Goal: Task Accomplishment & Management: Manage account settings

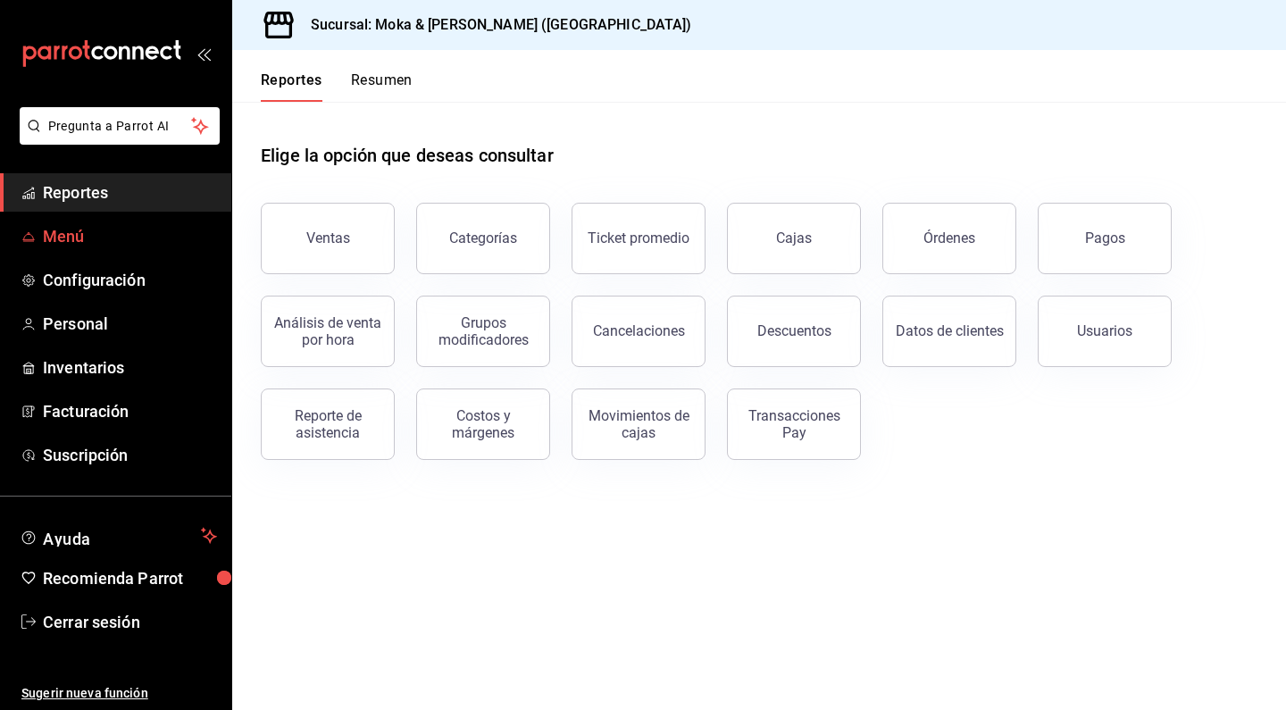
click at [76, 236] on span "Menú" at bounding box center [130, 236] width 174 height 24
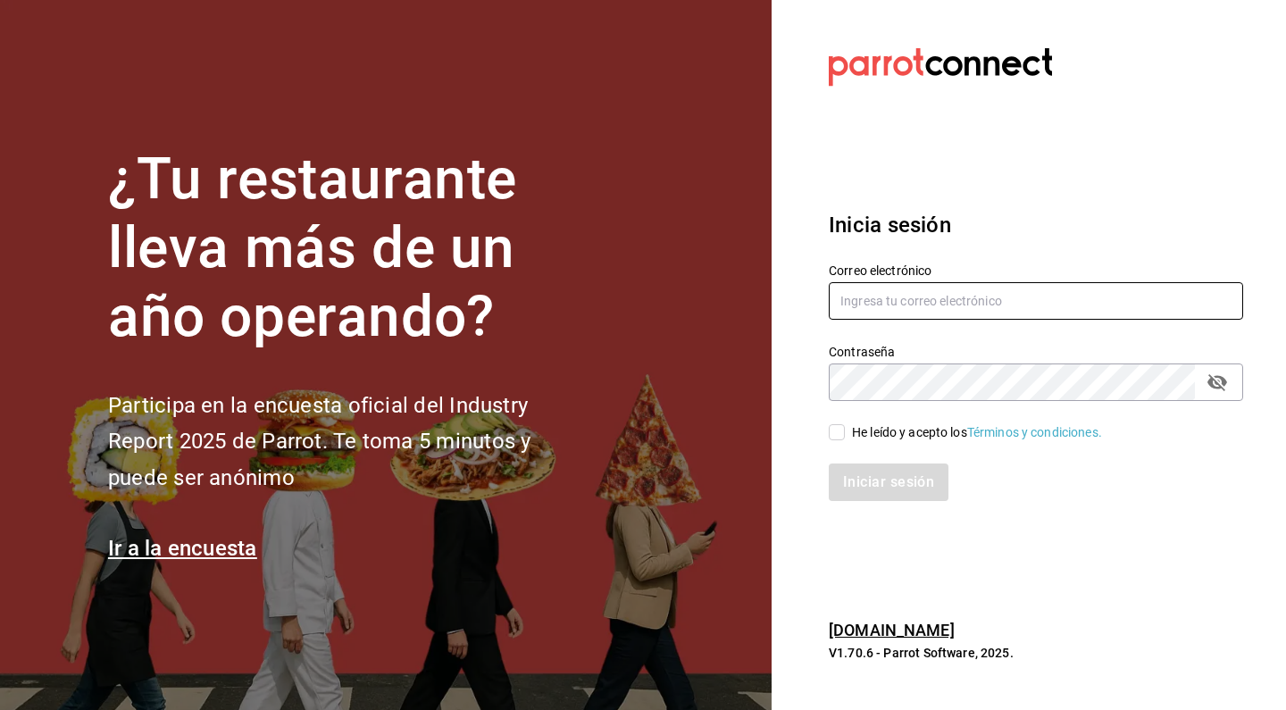
type input "mokakofibakery@gmail.com"
click at [837, 425] on input "He leído y acepto los Términos y condiciones." at bounding box center [837, 432] width 16 height 16
checkbox input "true"
click at [854, 469] on button "Iniciar sesión" at bounding box center [889, 482] width 121 height 38
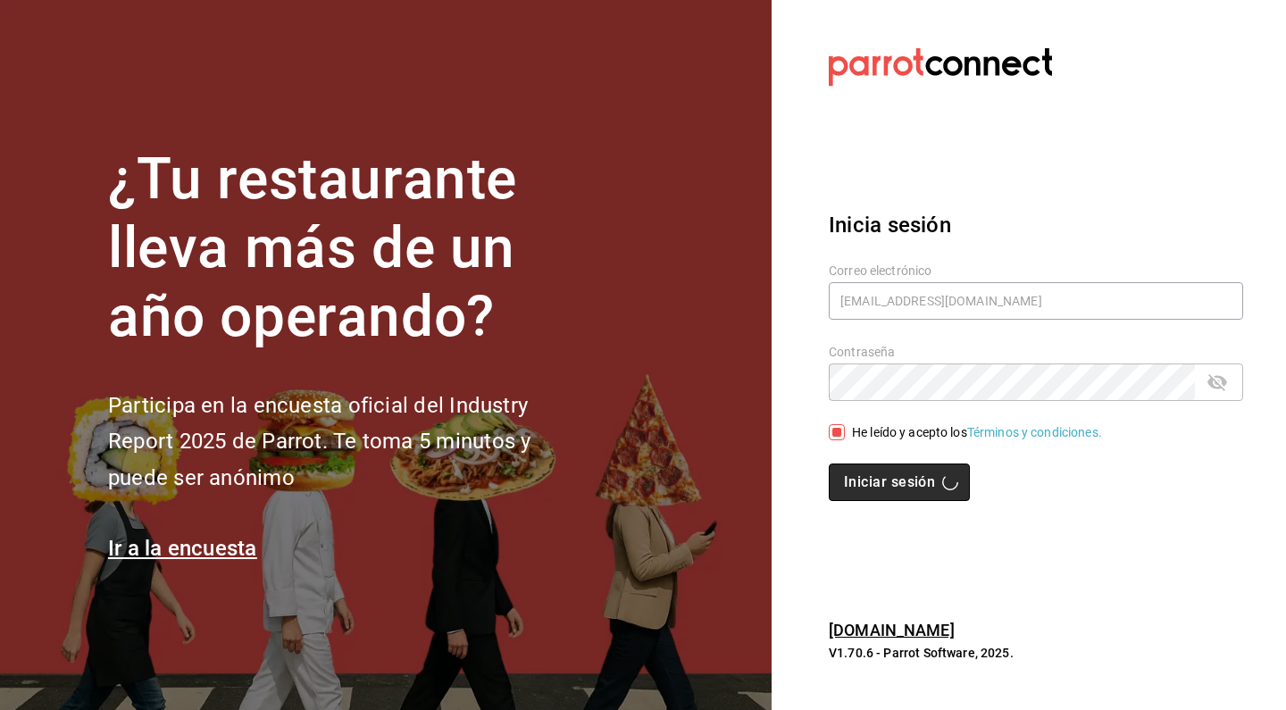
click at [895, 494] on button "Iniciar sesión" at bounding box center [899, 482] width 141 height 38
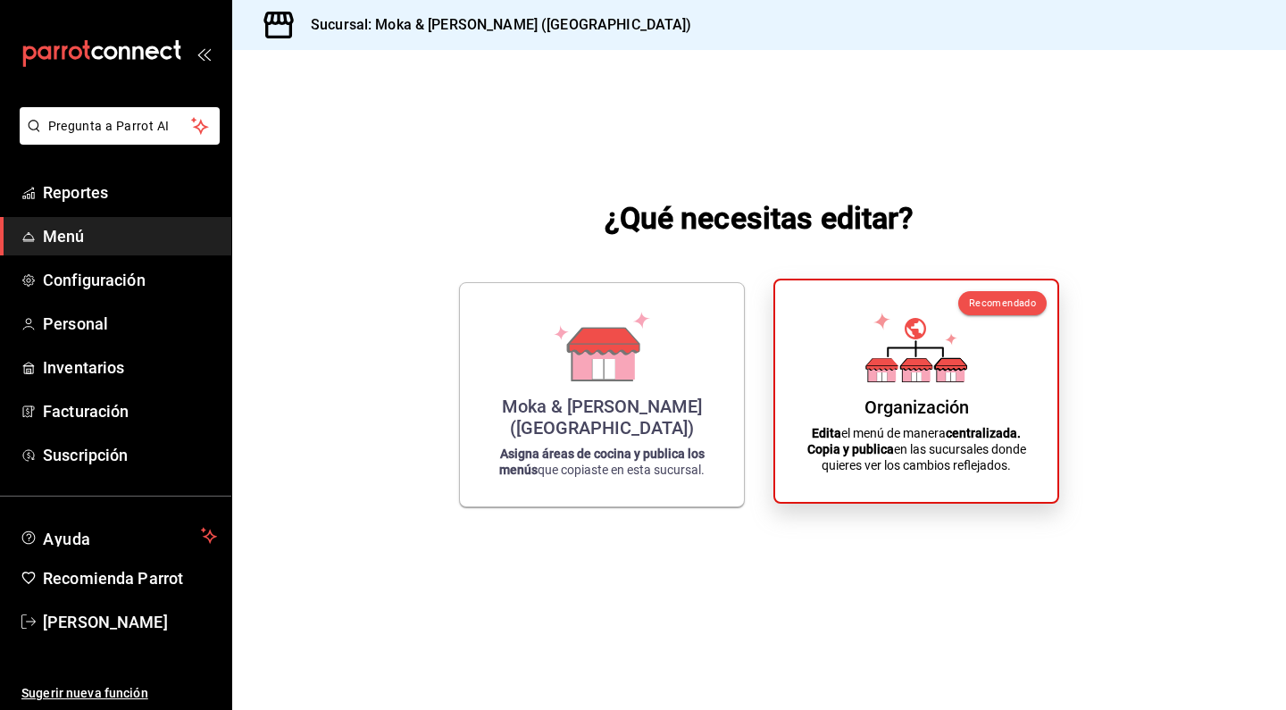
click at [878, 359] on icon at bounding box center [881, 364] width 31 height 12
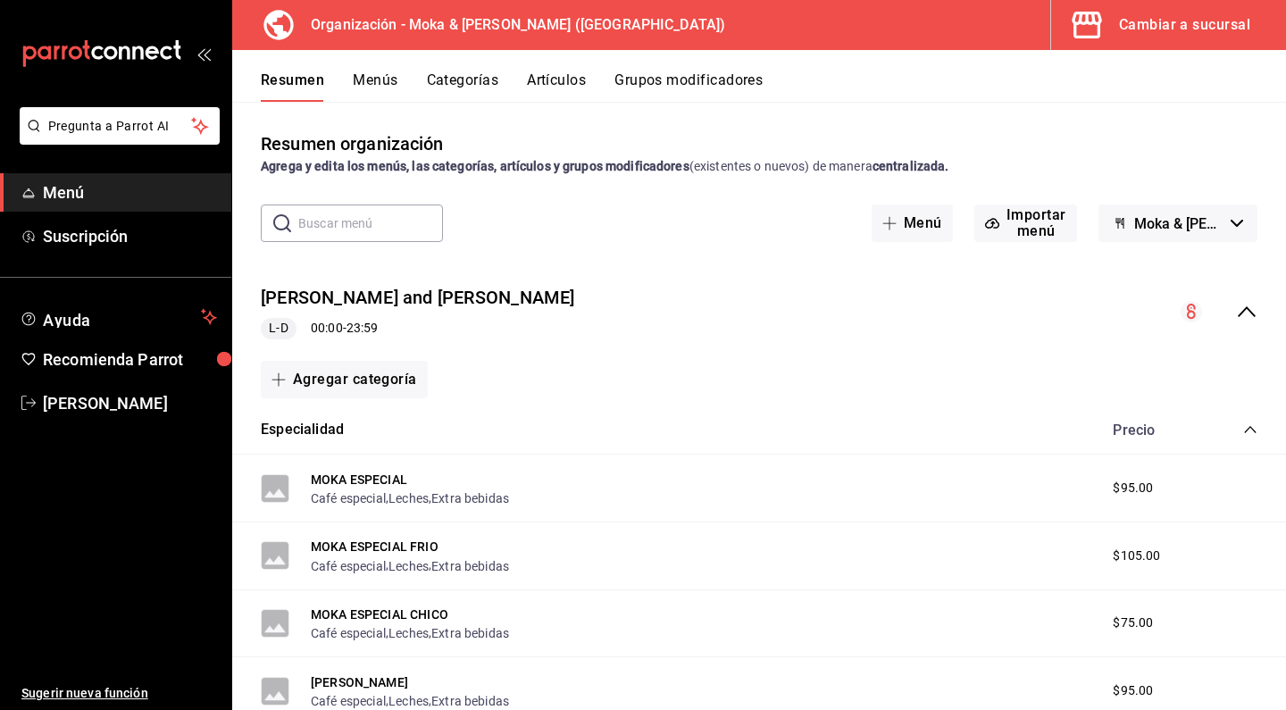
click at [347, 218] on input "text" at bounding box center [370, 223] width 145 height 36
type input "a"
click at [546, 74] on button "Artículos" at bounding box center [556, 86] width 59 height 30
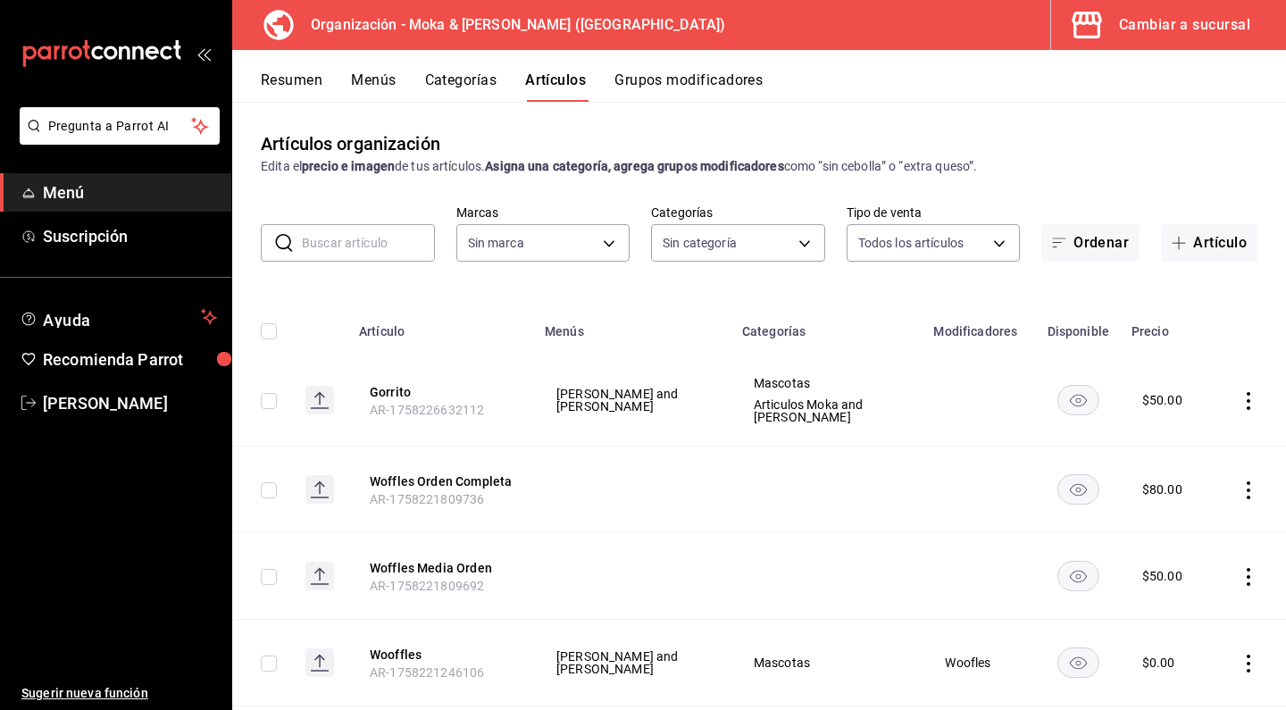
click at [384, 245] on input "text" at bounding box center [368, 243] width 133 height 36
type input "133ffe9b-fe61-4f2a-b4cb-4bb08eaa479a"
type input "35ef7d49-5860-42b9-a74e-f8714ccf72fe,f0715e8d-93ea-4bc3-8789-14c21f83c212,40b05…"
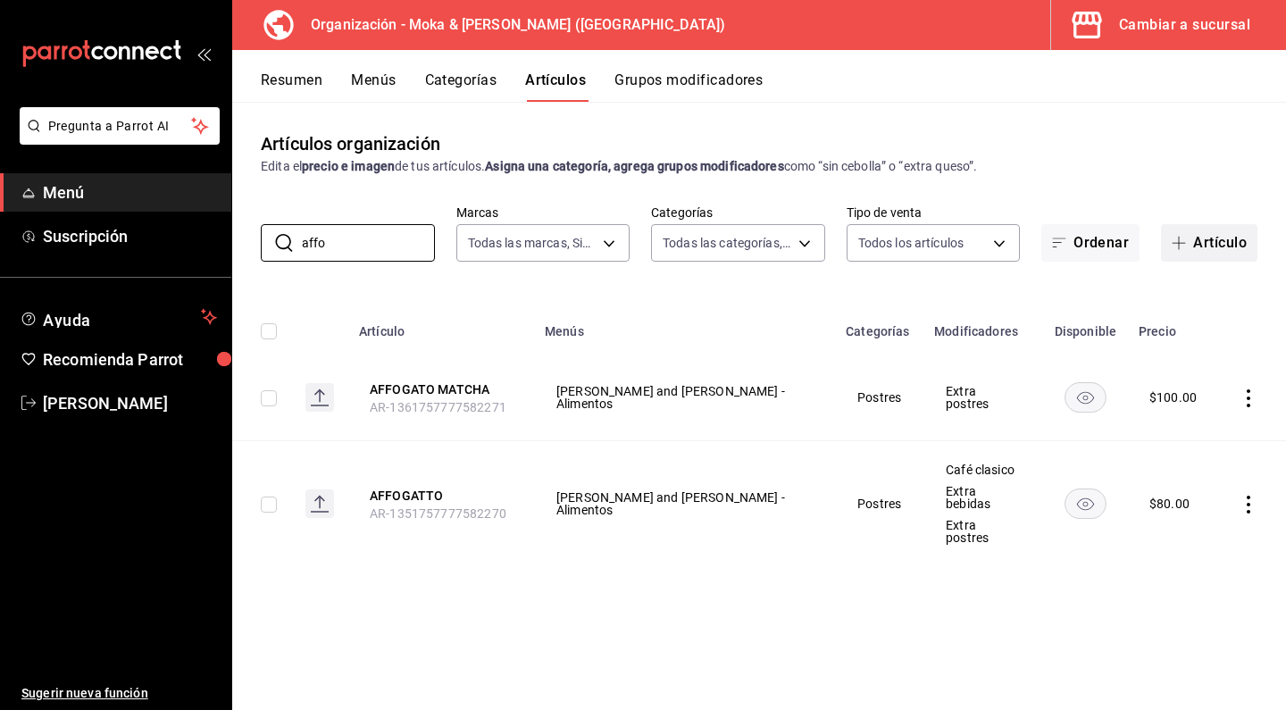
type input "affo"
click at [1206, 243] on button "Artículo" at bounding box center [1209, 243] width 96 height 38
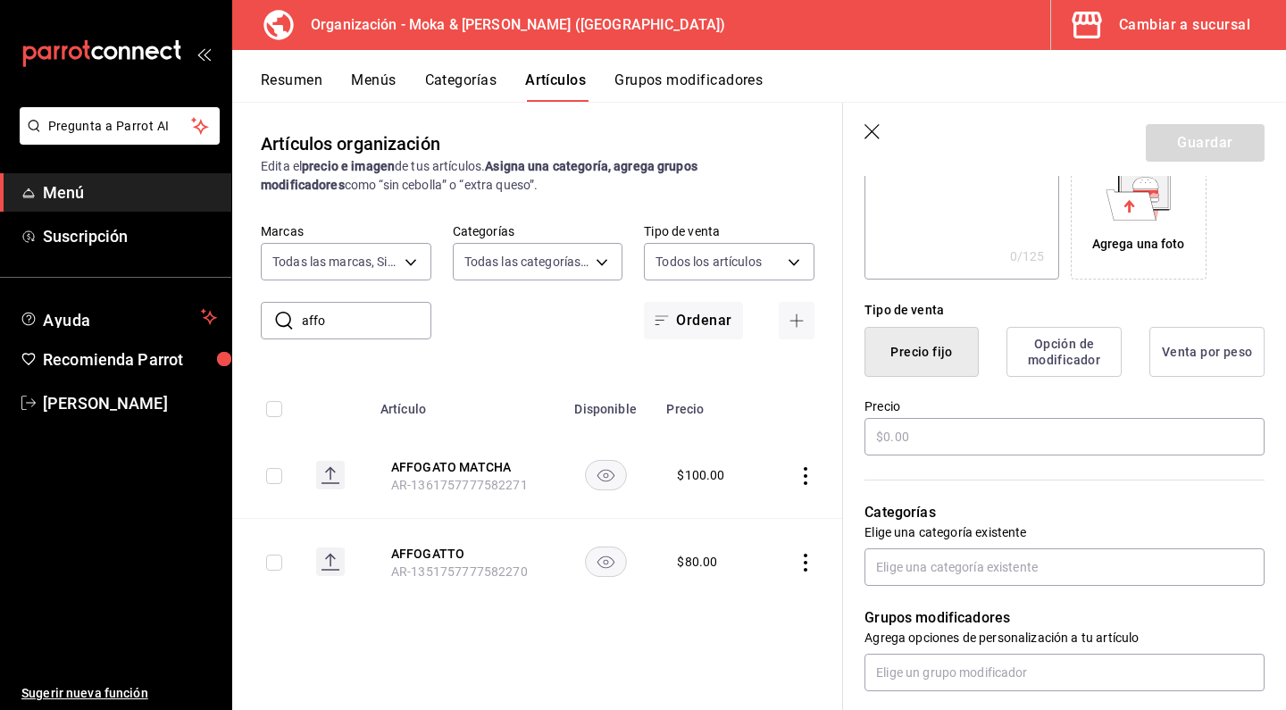
scroll to position [337, 0]
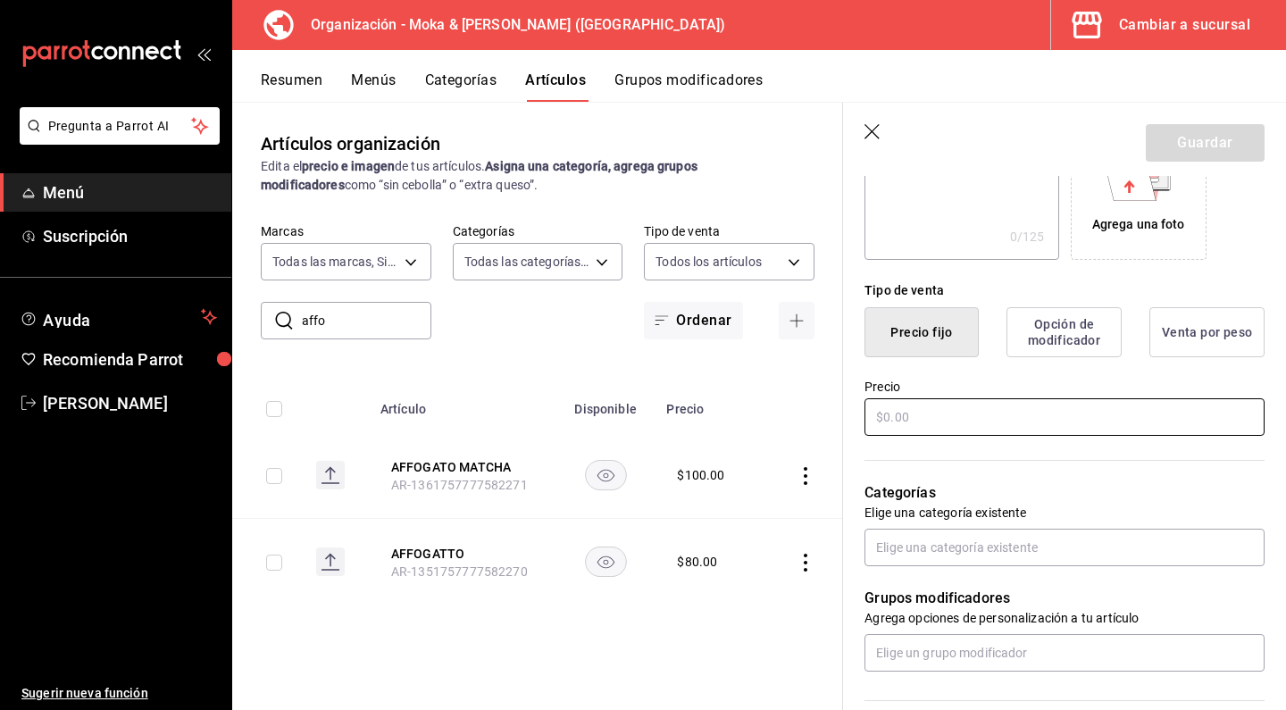
type input "Affogato tiramisú"
click at [938, 413] on input "text" at bounding box center [1064, 417] width 400 height 38
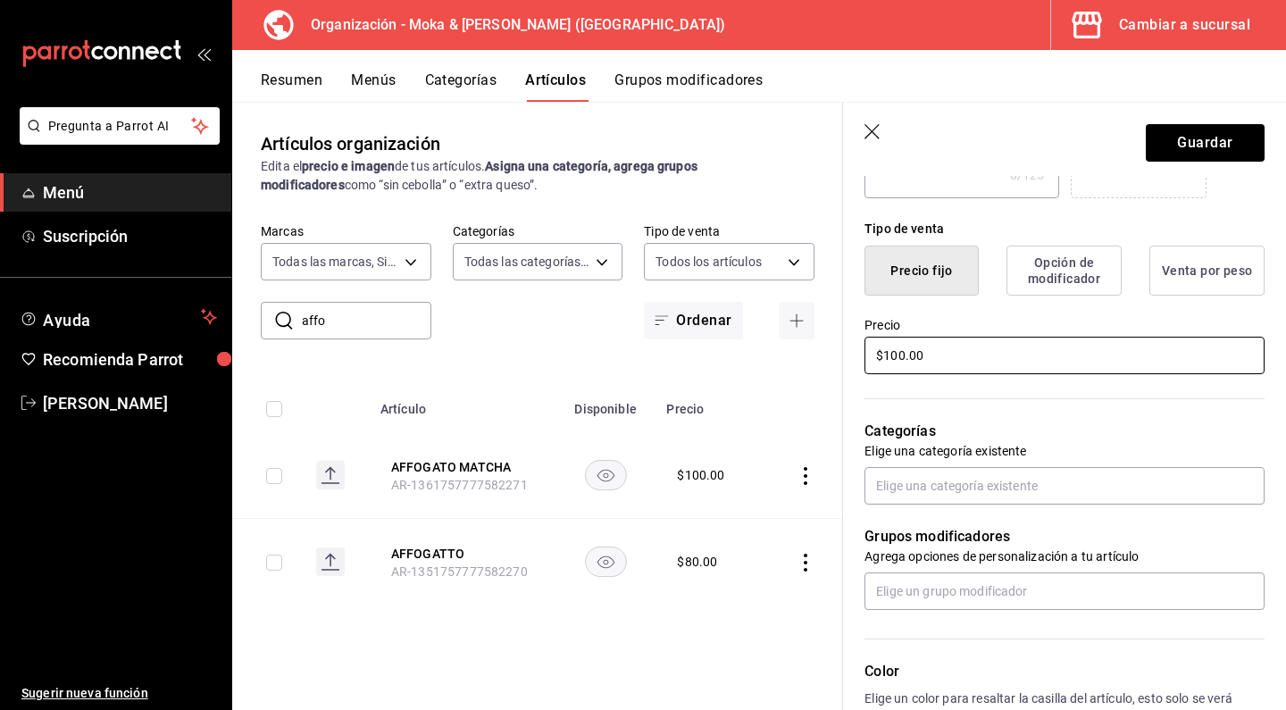
scroll to position [426, 0]
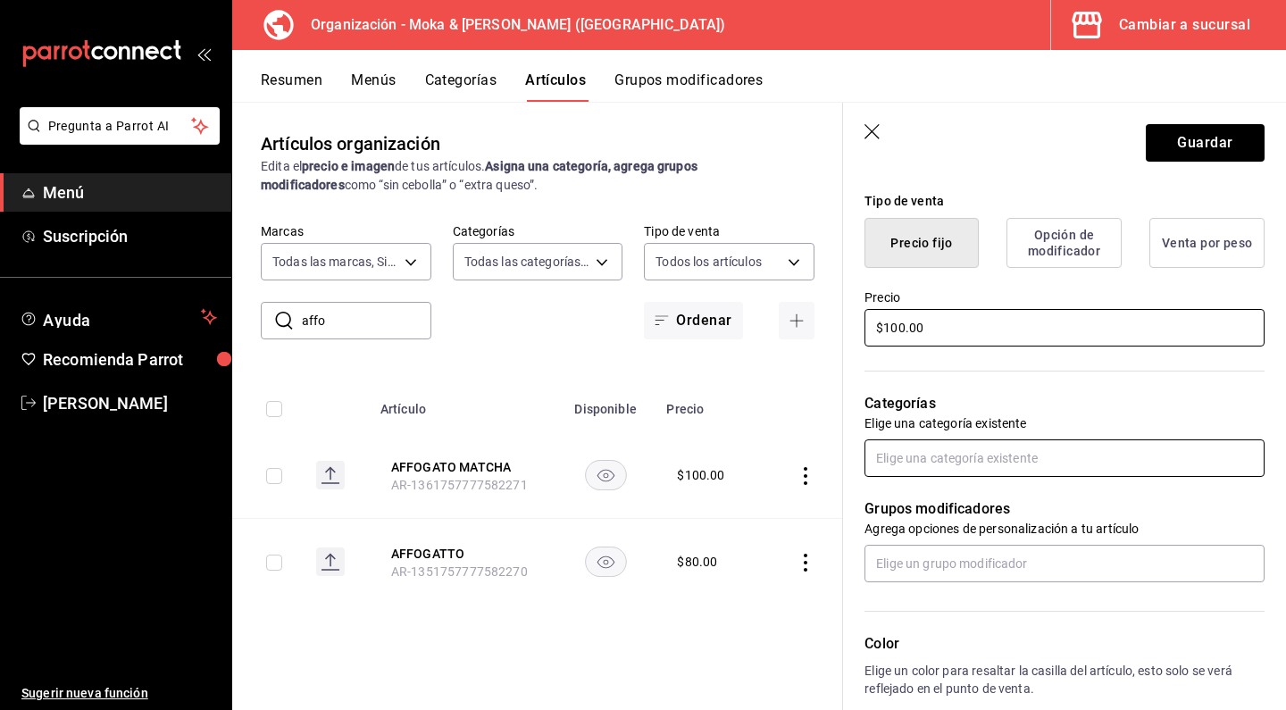
type input "$100.00"
click at [936, 455] on input "text" at bounding box center [1064, 458] width 400 height 38
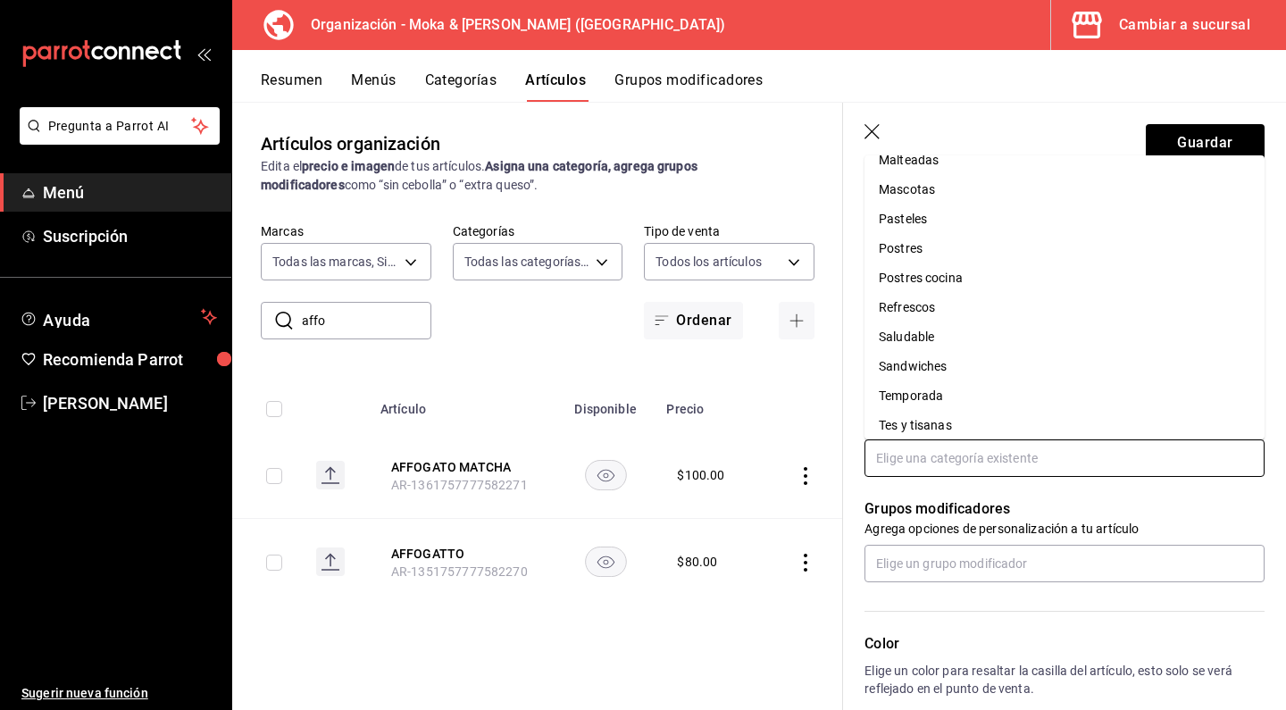
scroll to position [520, 0]
click at [901, 244] on li "Postres" at bounding box center [1064, 246] width 400 height 29
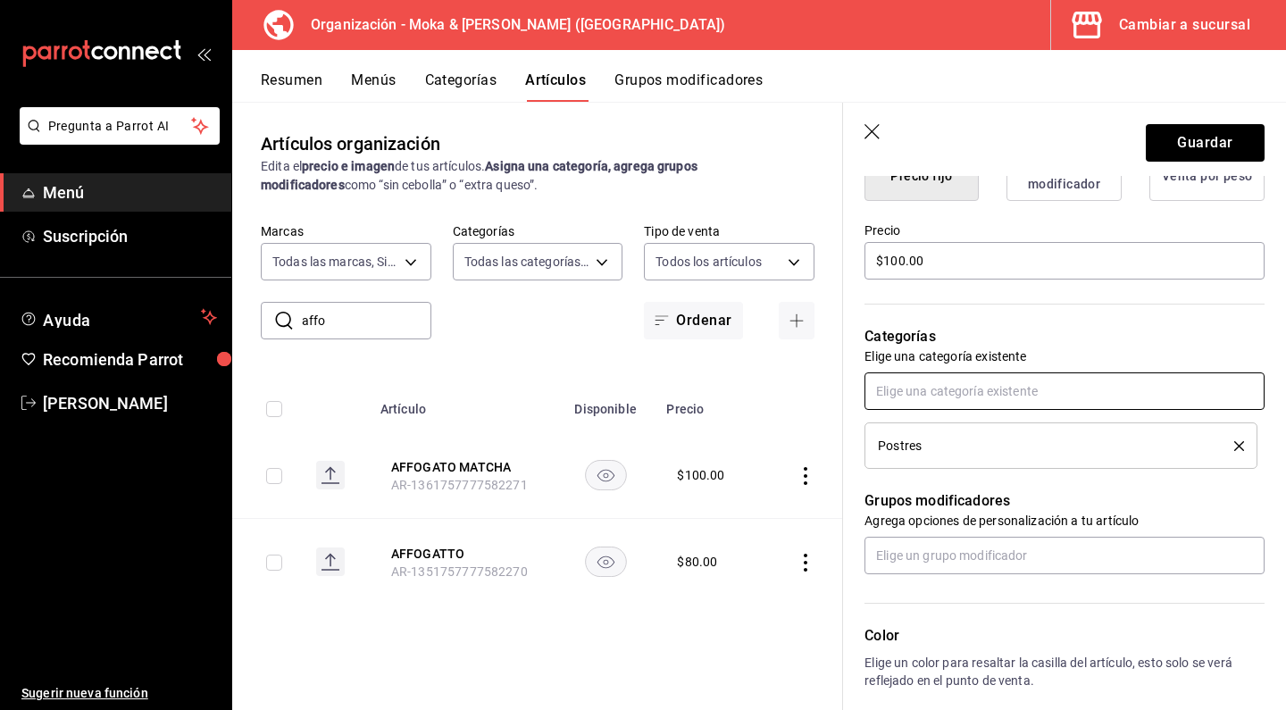
scroll to position [580, 0]
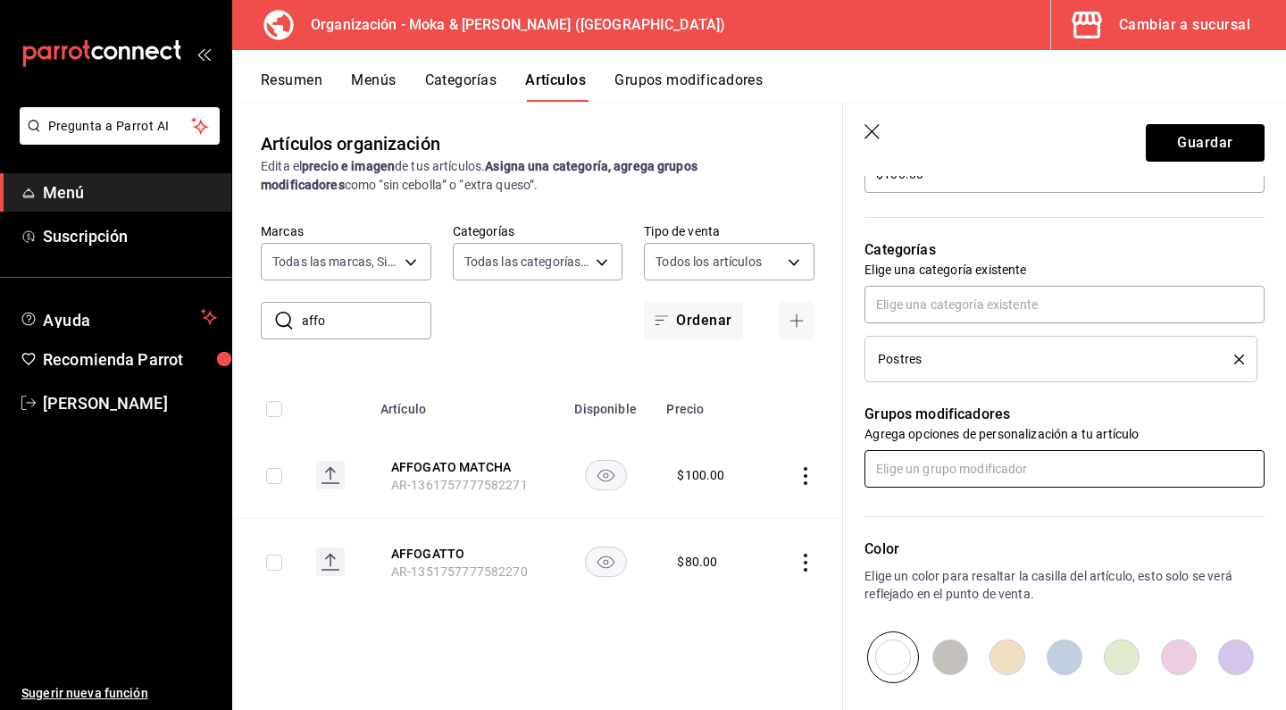
click at [959, 462] on input "text" at bounding box center [1064, 469] width 400 height 38
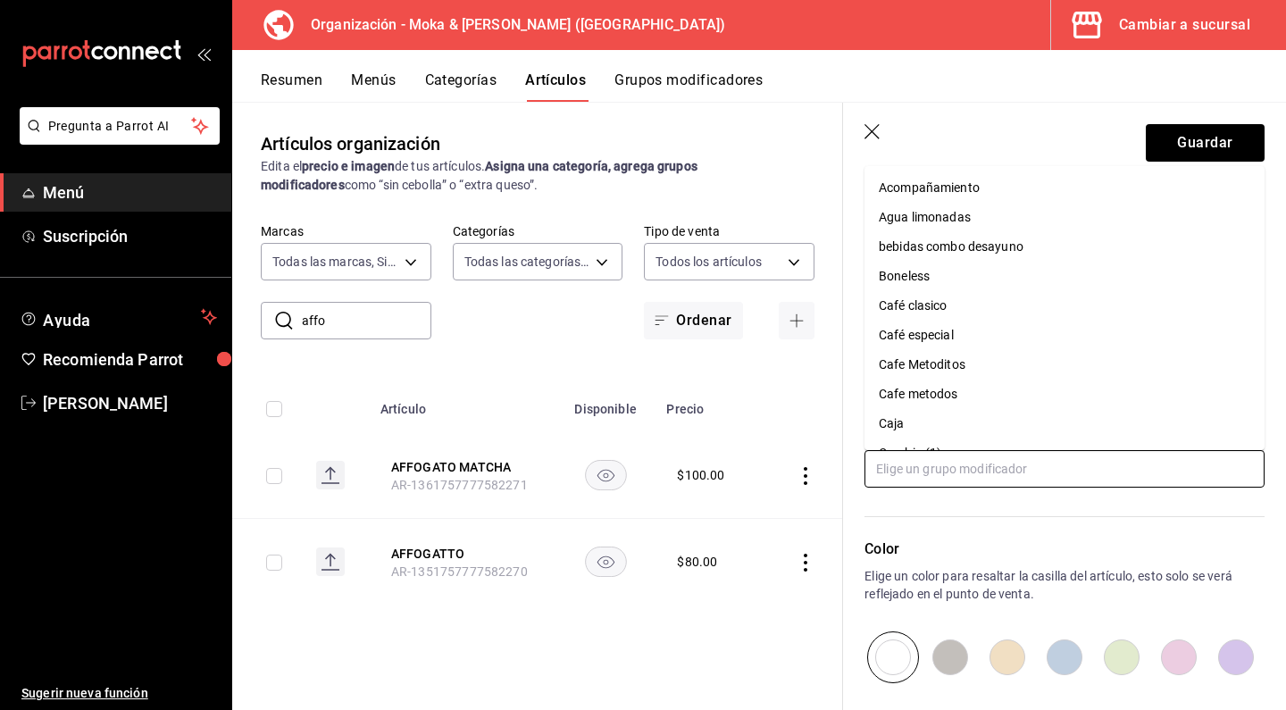
scroll to position [25, 0]
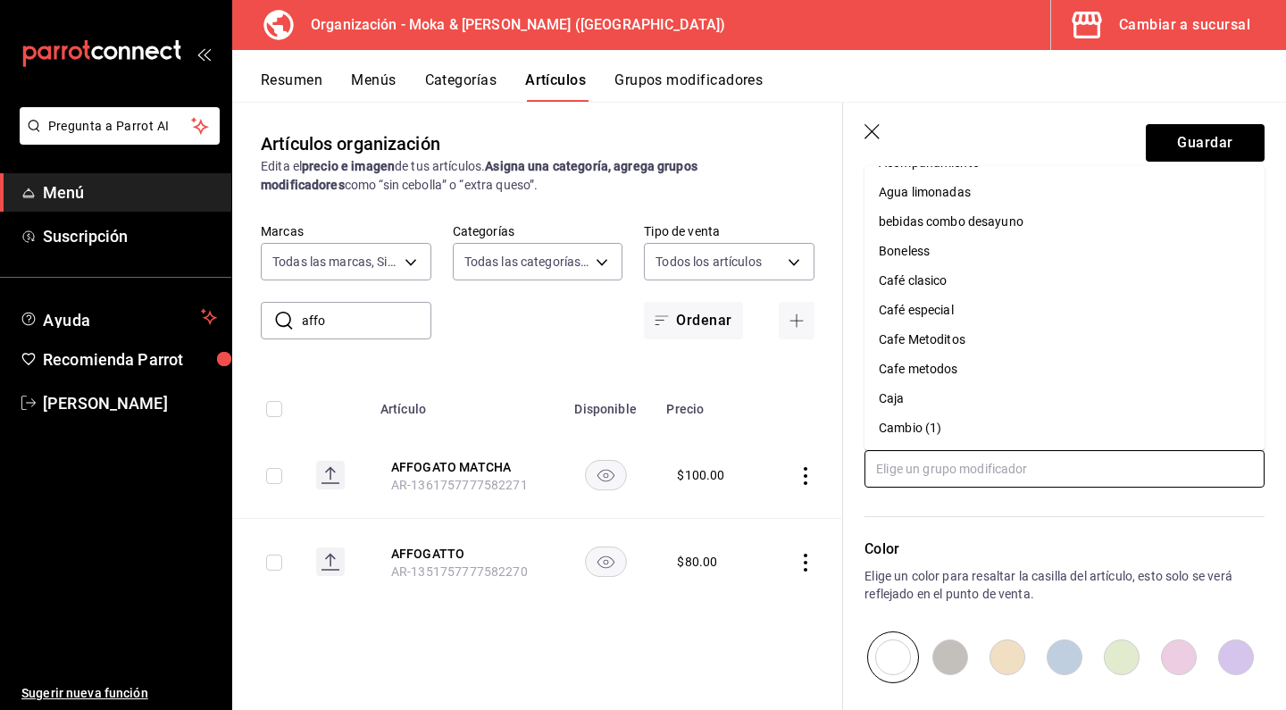
click at [942, 280] on div "Café clasico" at bounding box center [913, 280] width 69 height 19
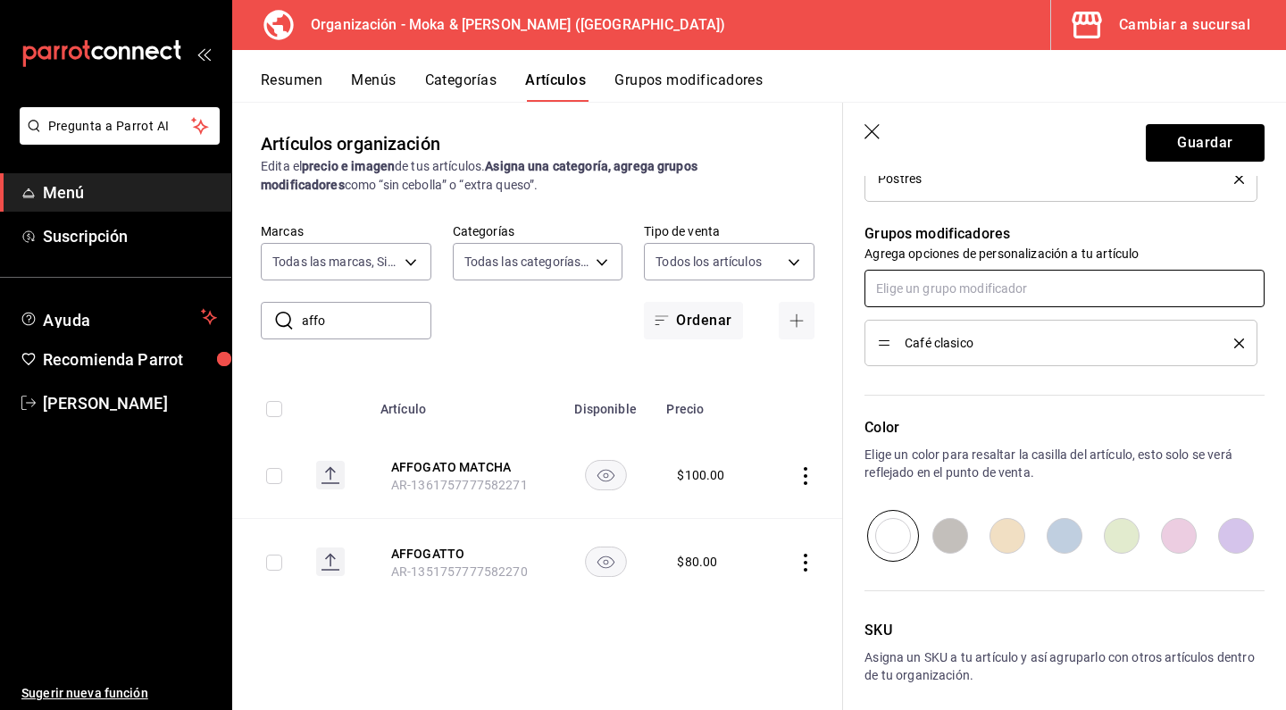
scroll to position [783, 0]
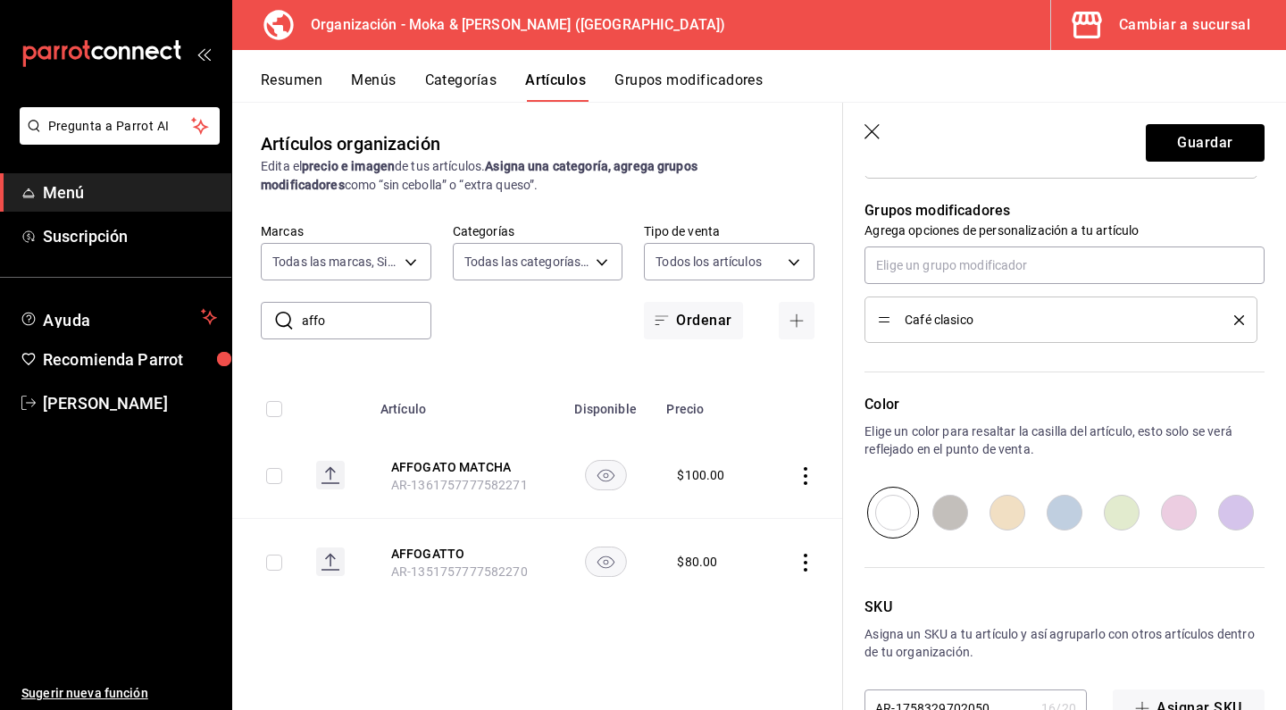
click at [1015, 509] on input "radio" at bounding box center [1007, 513] width 57 height 52
radio input "true"
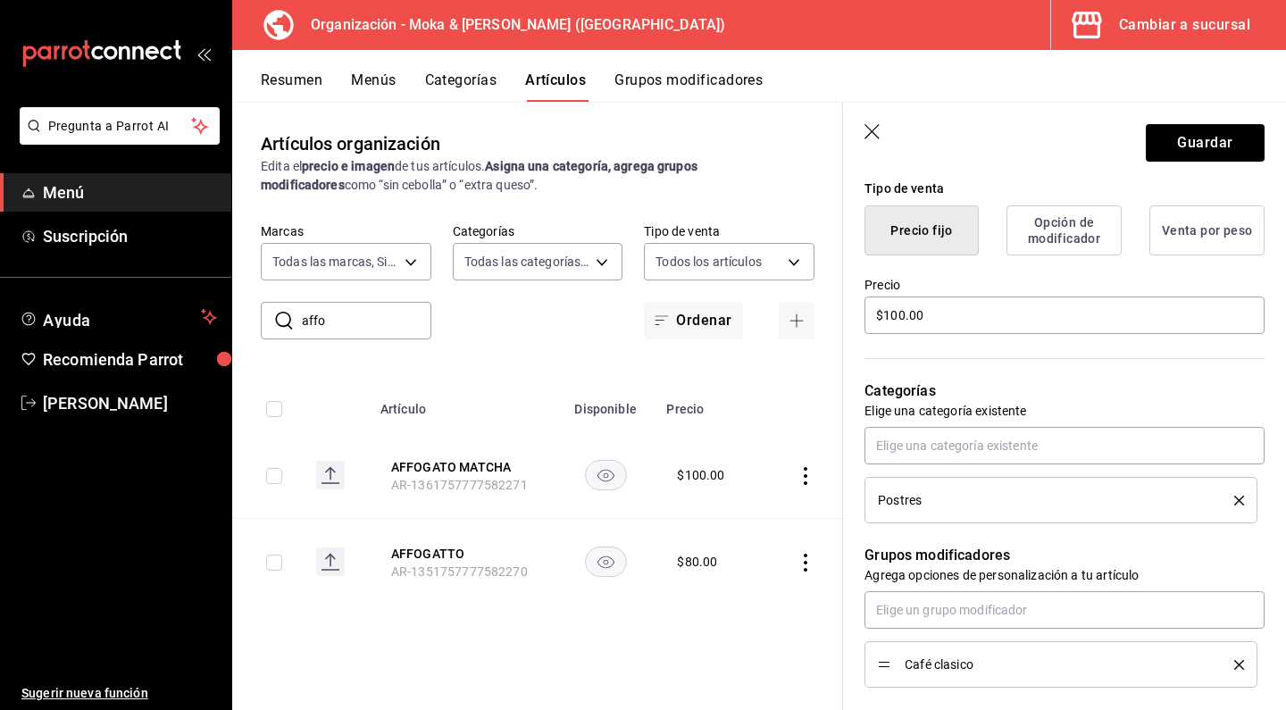
scroll to position [441, 0]
click at [1185, 143] on button "Guardar" at bounding box center [1205, 143] width 119 height 38
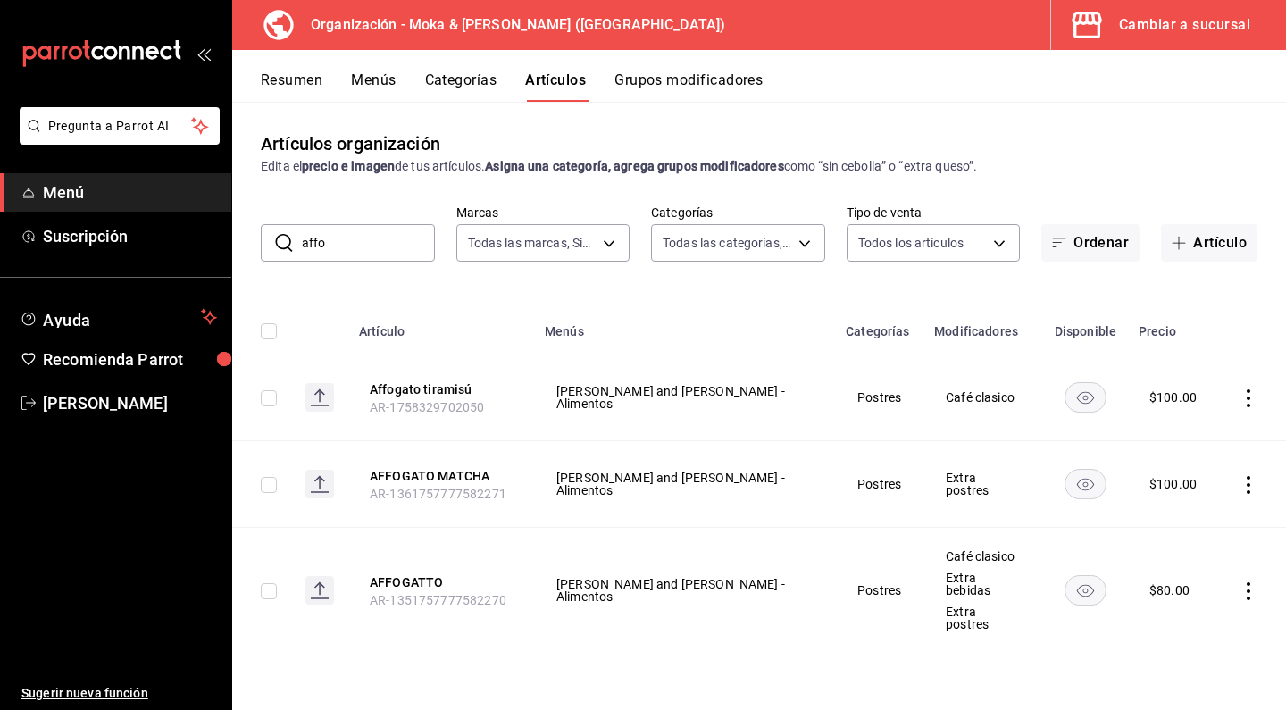
click at [379, 84] on button "Menús" at bounding box center [373, 86] width 45 height 30
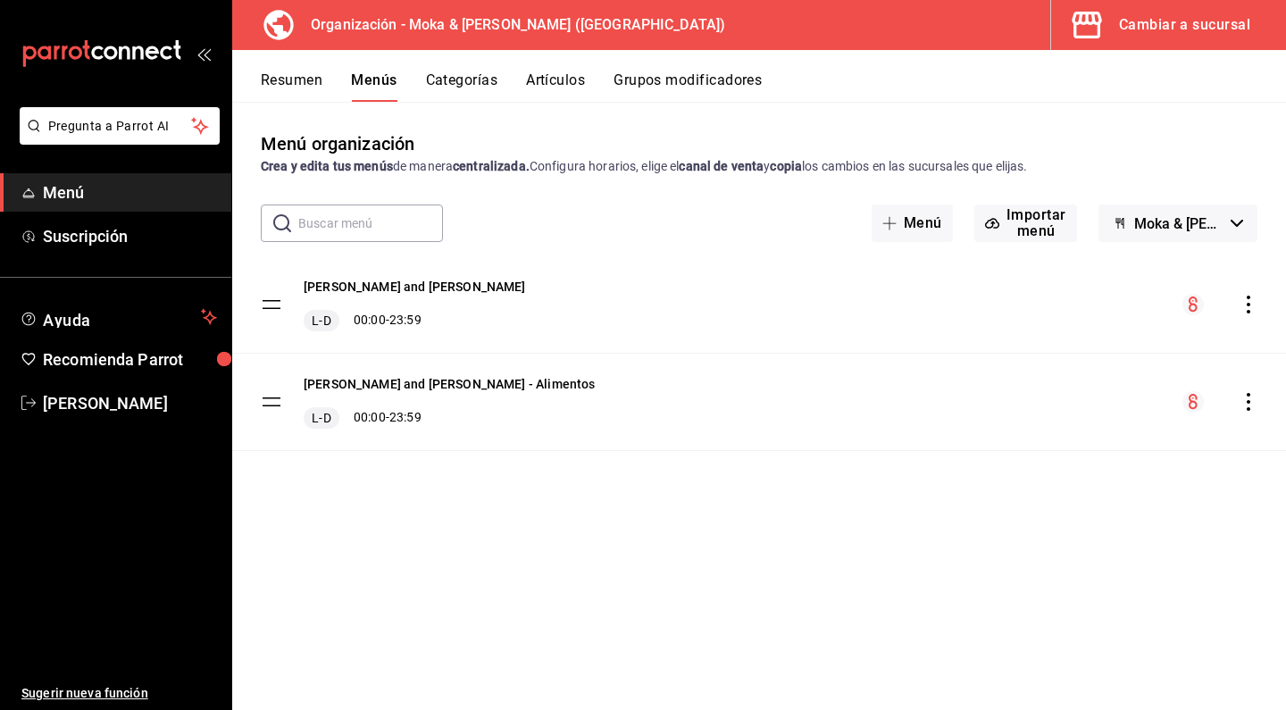
click at [1248, 396] on icon "actions" at bounding box center [1249, 402] width 4 height 18
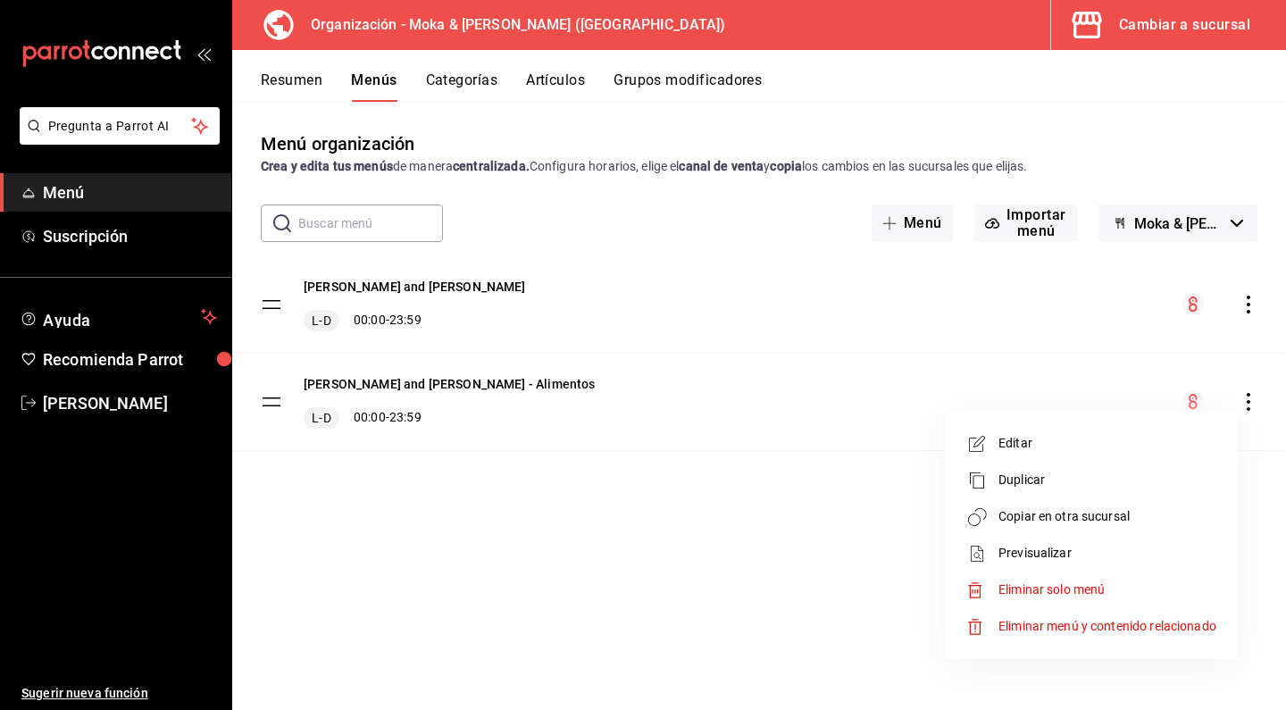
click at [1080, 508] on span "Copiar en otra sucursal" at bounding box center [1107, 516] width 218 height 19
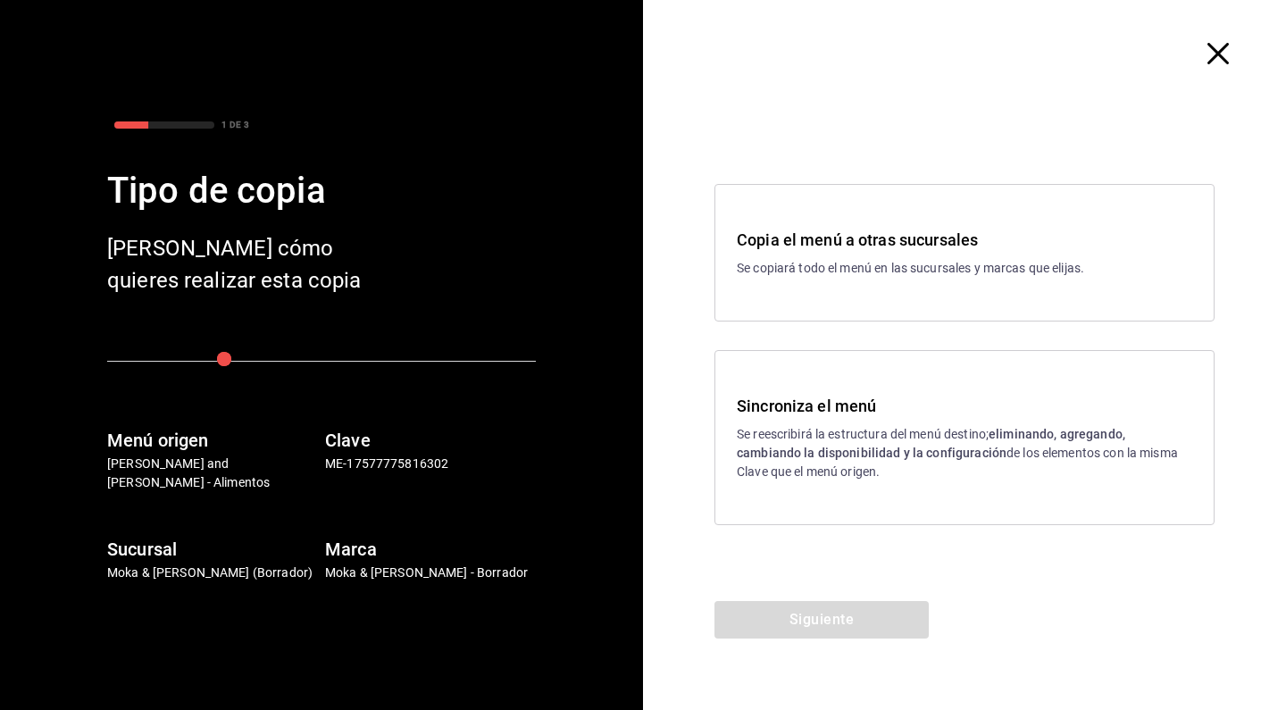
click at [926, 483] on div "Sincroniza el menú Se reescribirá la estructura del menú destino; eliminando, a…" at bounding box center [964, 437] width 500 height 175
click at [839, 617] on button "Siguiente" at bounding box center [821, 620] width 214 height 38
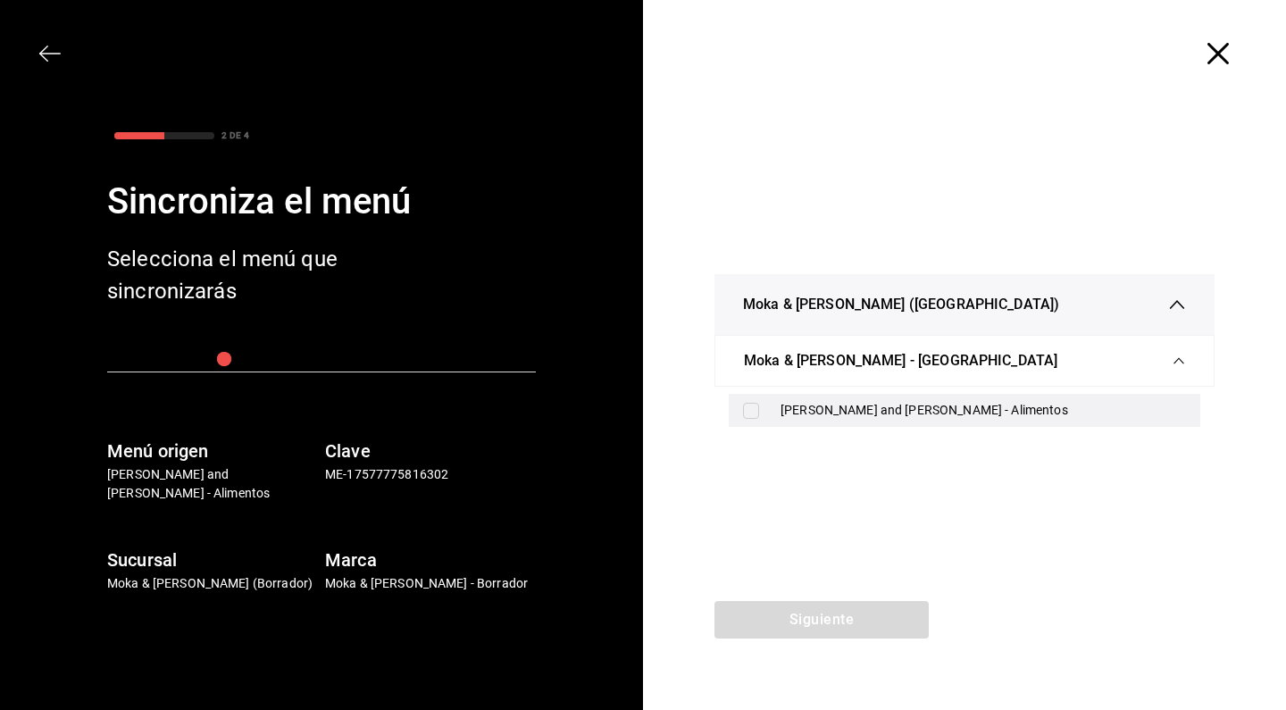
click at [755, 412] on input "checkbox" at bounding box center [751, 411] width 16 height 16
checkbox input "true"
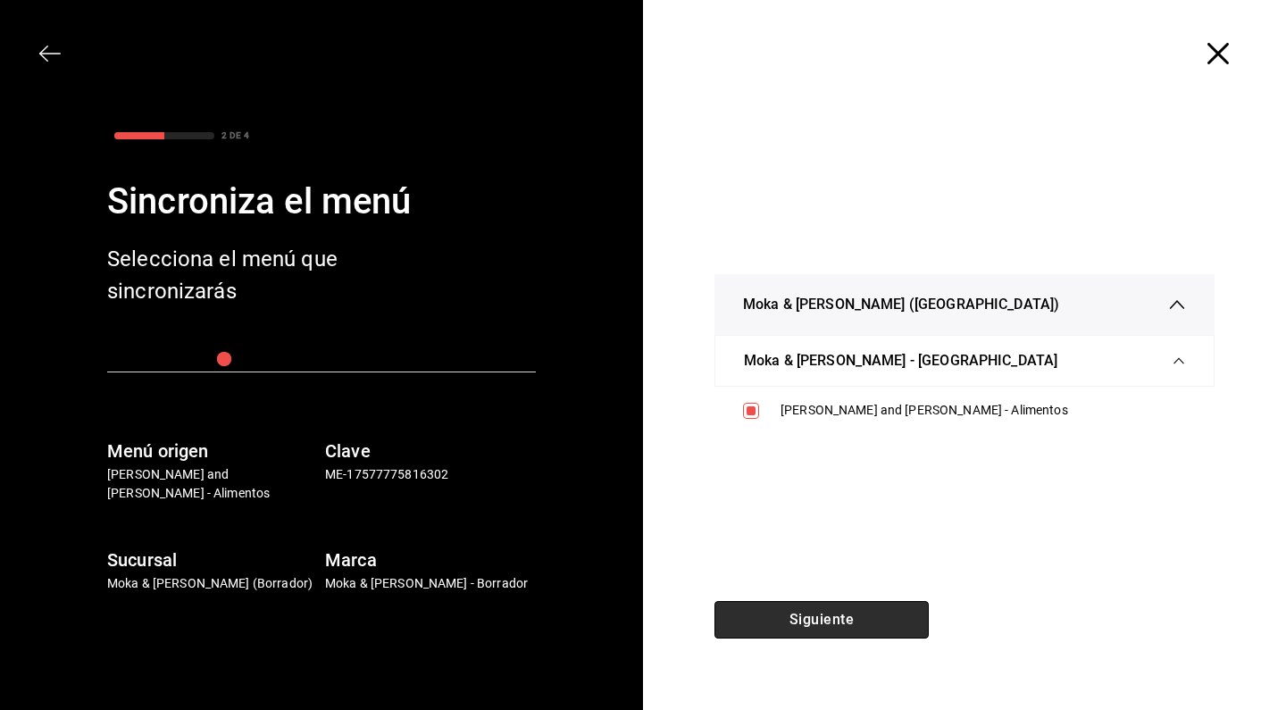
click at [787, 624] on button "Siguiente" at bounding box center [821, 620] width 214 height 38
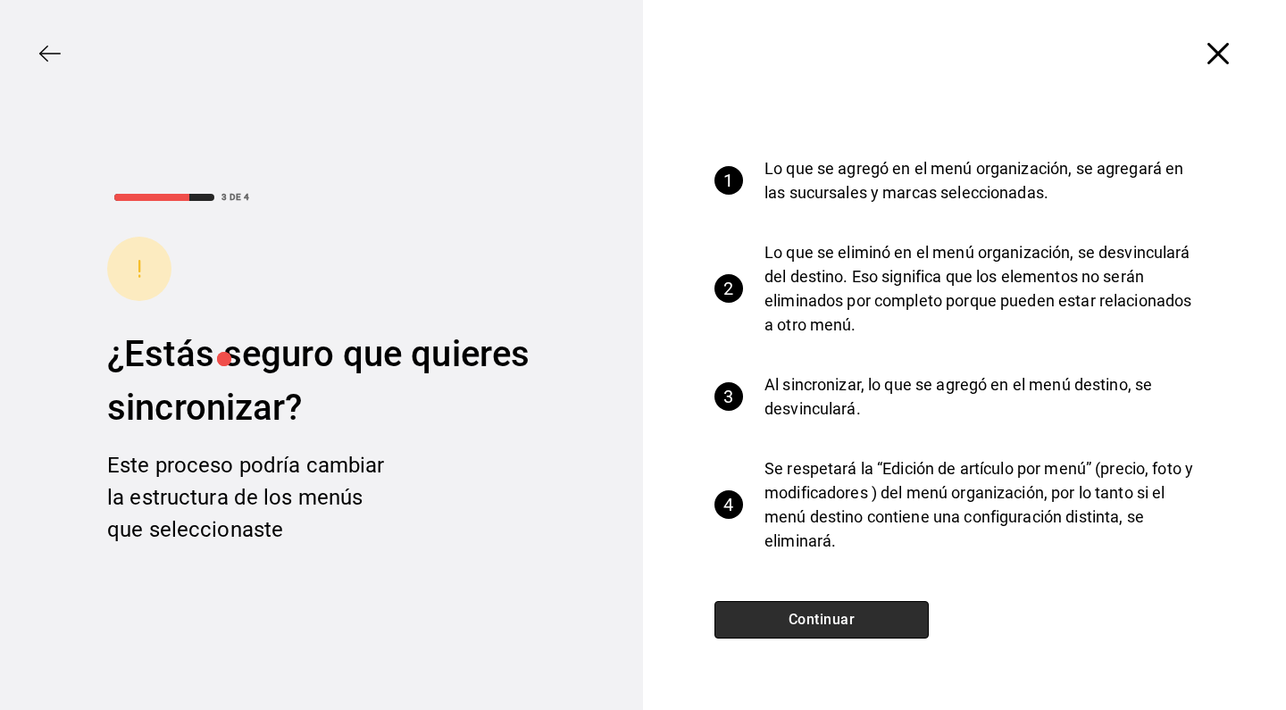
click at [808, 623] on button "Continuar" at bounding box center [821, 620] width 214 height 38
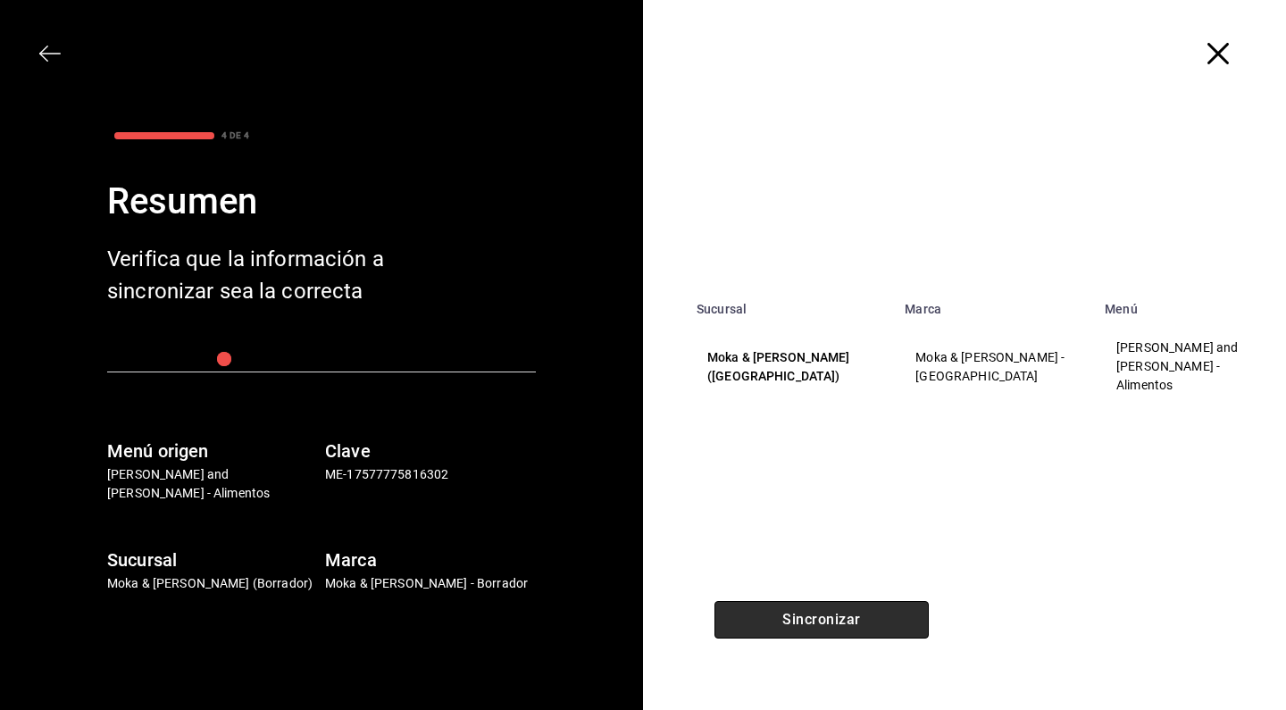
click at [808, 623] on button "Sincronizar" at bounding box center [821, 620] width 214 height 38
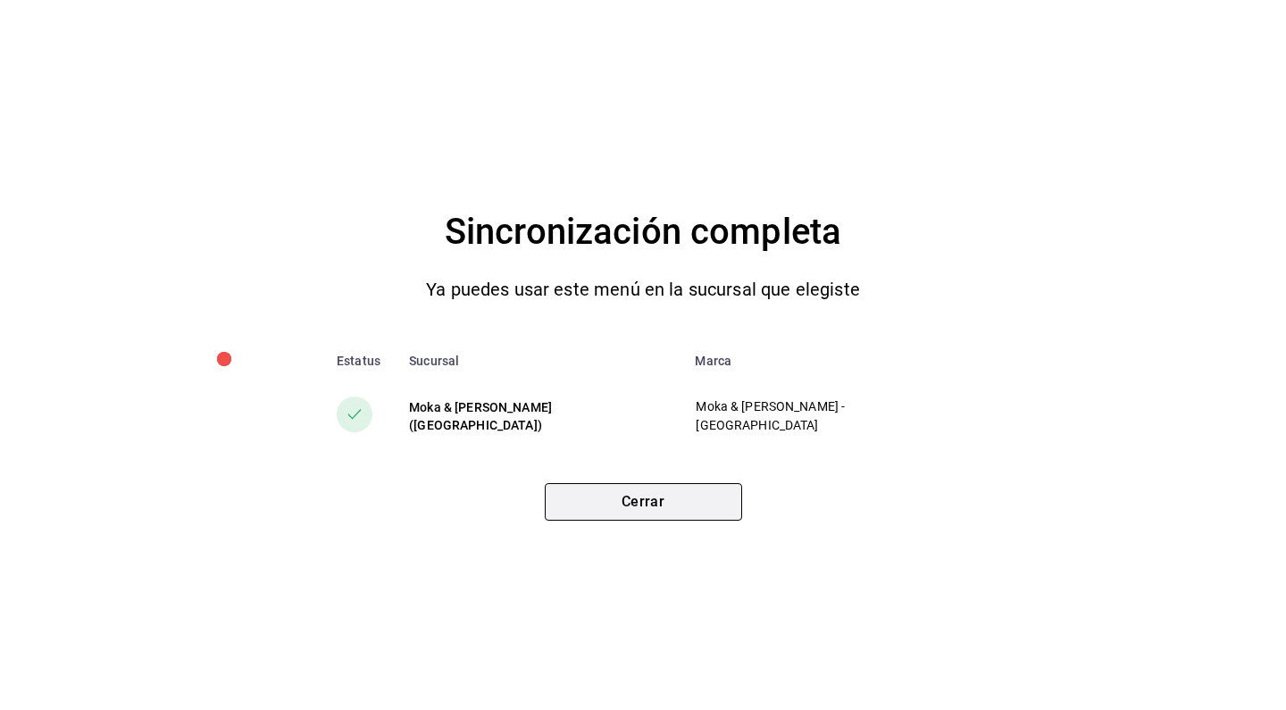
click at [671, 496] on button "Cerrar" at bounding box center [643, 502] width 197 height 38
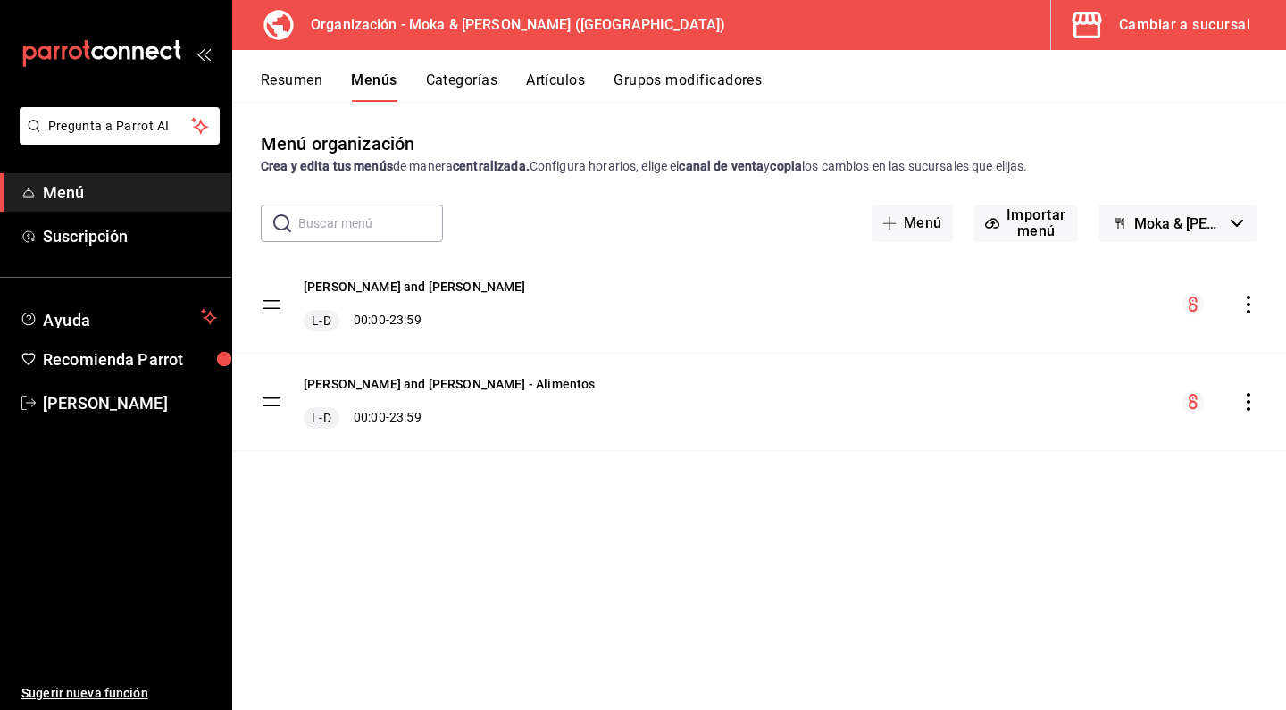
click at [1180, 28] on div "Cambiar a sucursal" at bounding box center [1184, 25] width 131 height 25
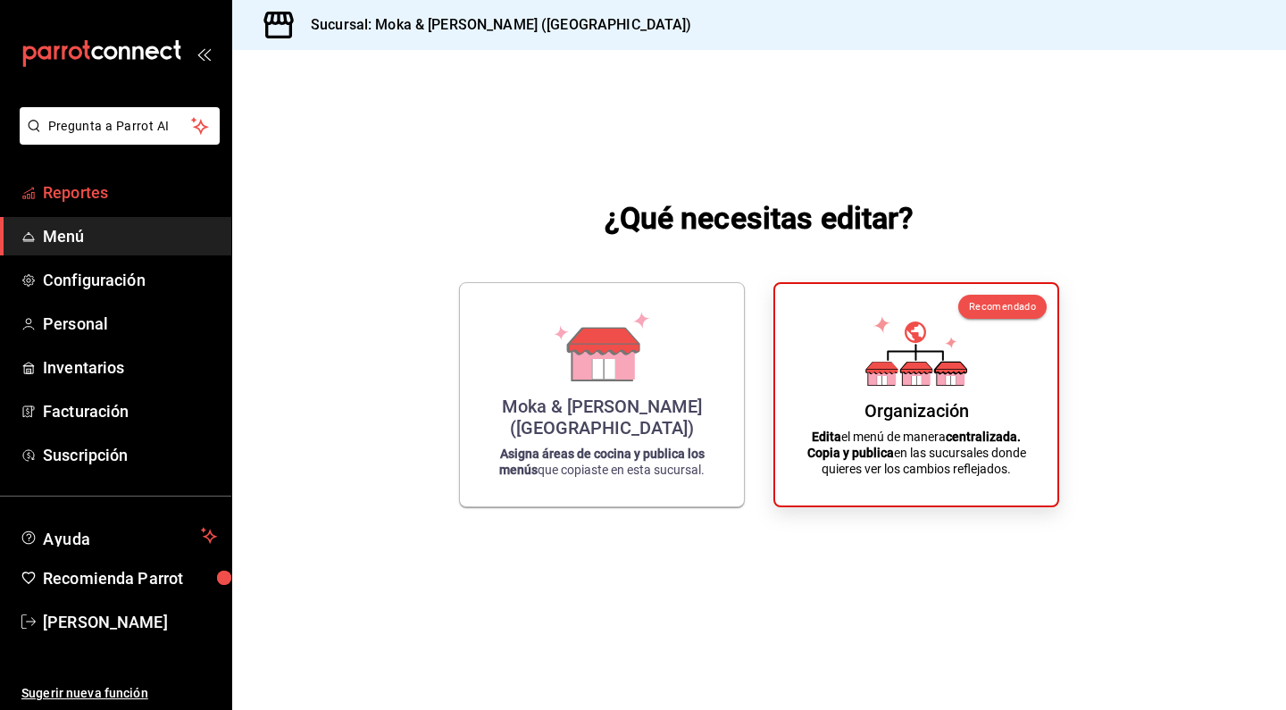
click at [87, 199] on span "Reportes" at bounding box center [130, 192] width 174 height 24
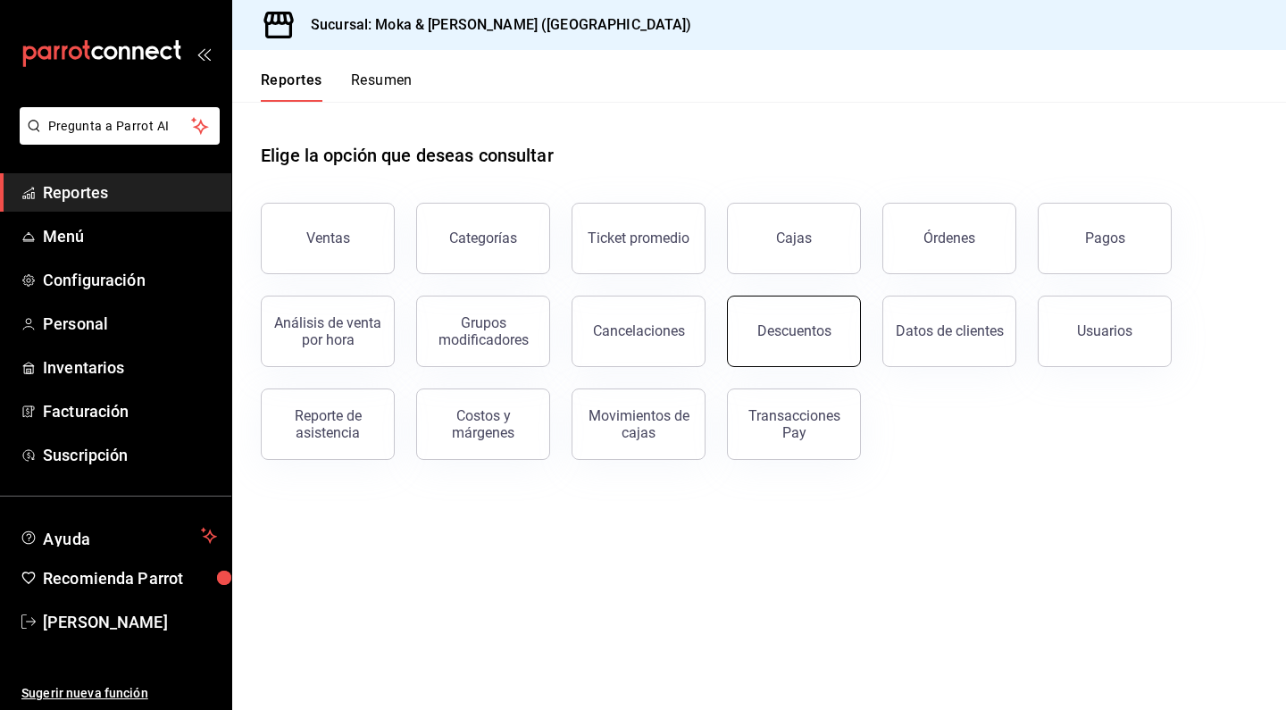
click at [774, 342] on button "Descuentos" at bounding box center [794, 331] width 134 height 71
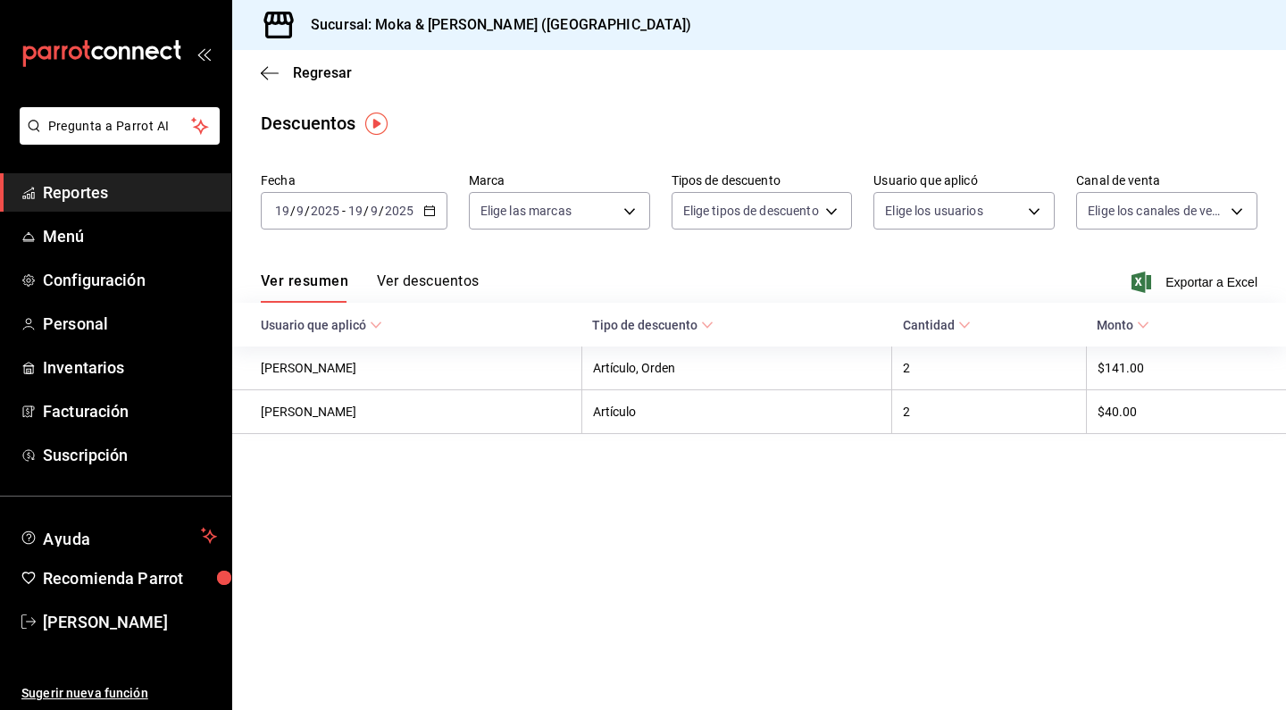
click at [437, 274] on button "Ver descuentos" at bounding box center [428, 287] width 102 height 30
